Goal: Navigation & Orientation: Find specific page/section

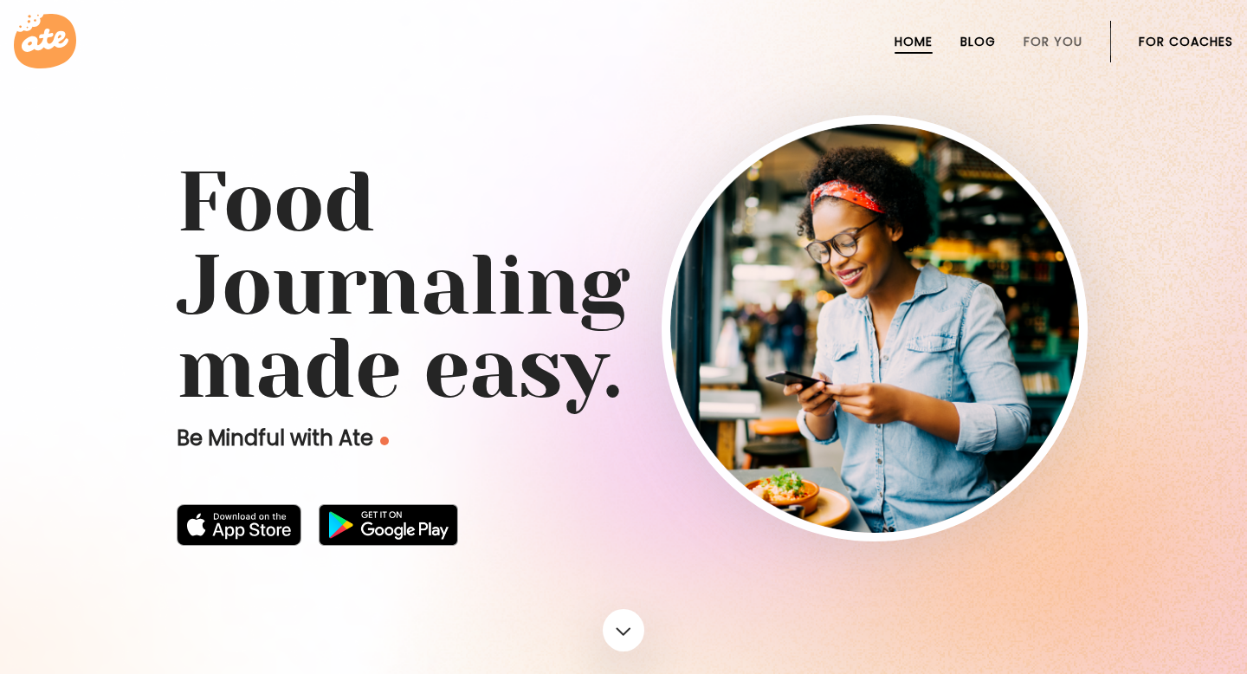
click at [987, 40] on link "Blog" at bounding box center [977, 42] width 35 height 14
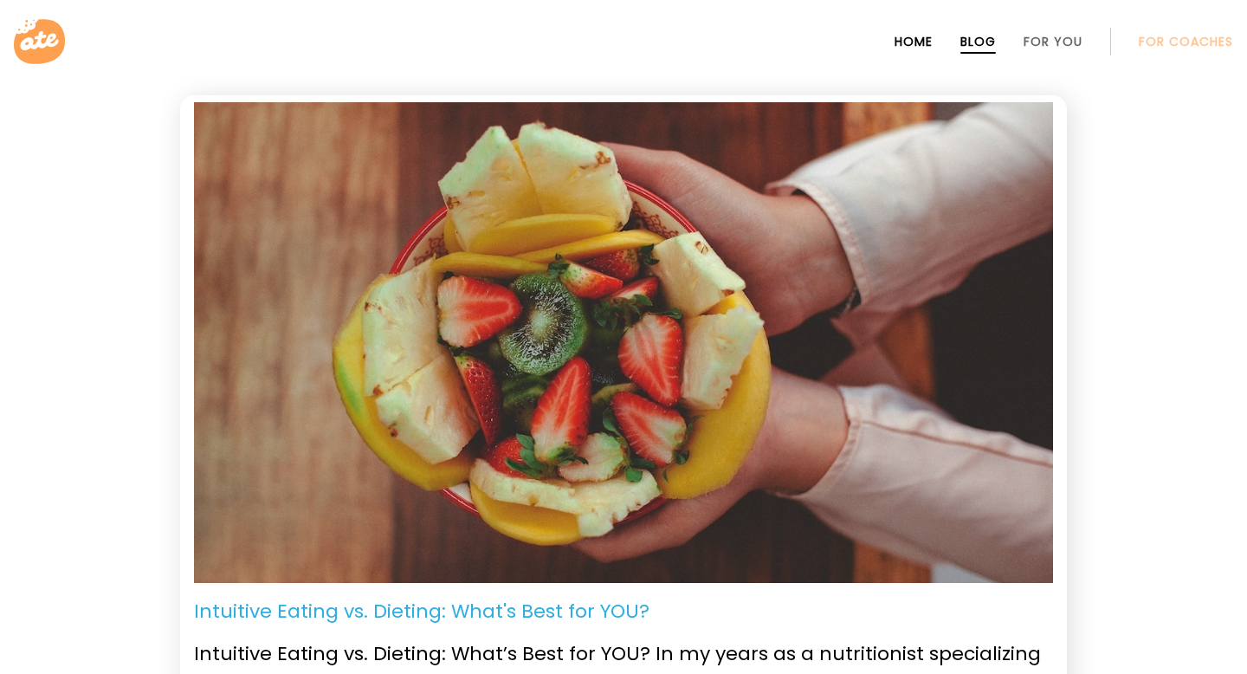
click at [913, 48] on link "Home" at bounding box center [913, 42] width 38 height 14
